Goal: Task Accomplishment & Management: Manage account settings

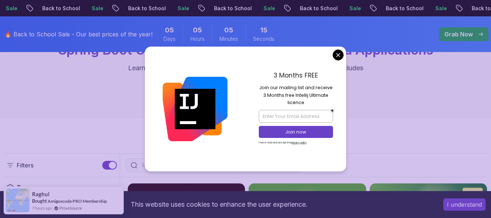
scroll to position [102, 0]
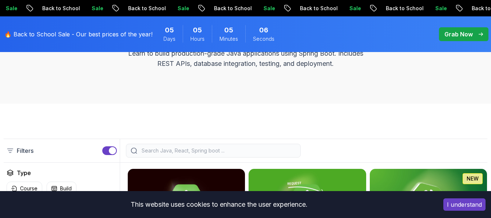
click at [322, 88] on div "spring-boot Spring Boot Courses for Building Scalable Java Applications Learn t…" at bounding box center [245, 39] width 491 height 127
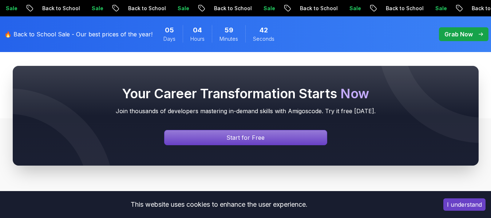
scroll to position [815, 0]
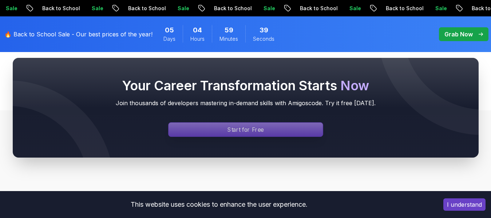
click at [290, 125] on div "Signin page" at bounding box center [245, 130] width 154 height 14
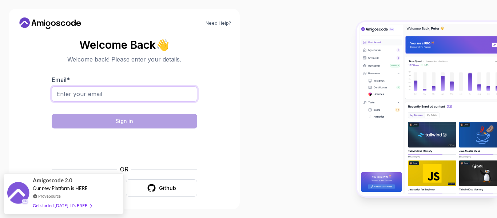
click at [168, 91] on input "Email *" at bounding box center [125, 93] width 146 height 15
click at [155, 95] on input "Email *" at bounding box center [125, 93] width 146 height 15
type input "[EMAIL_ADDRESS][DOMAIN_NAME]"
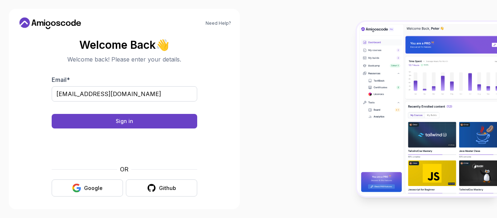
click at [216, 206] on div "Need Help? Welcome Back 👋 Welcome back! Please enter your details. Email * [EMA…" at bounding box center [124, 109] width 231 height 200
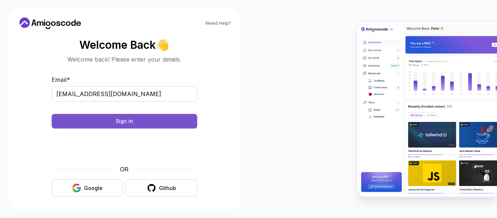
click at [181, 123] on button "Sign in" at bounding box center [125, 121] width 146 height 15
